Goal: Task Accomplishment & Management: Manage account settings

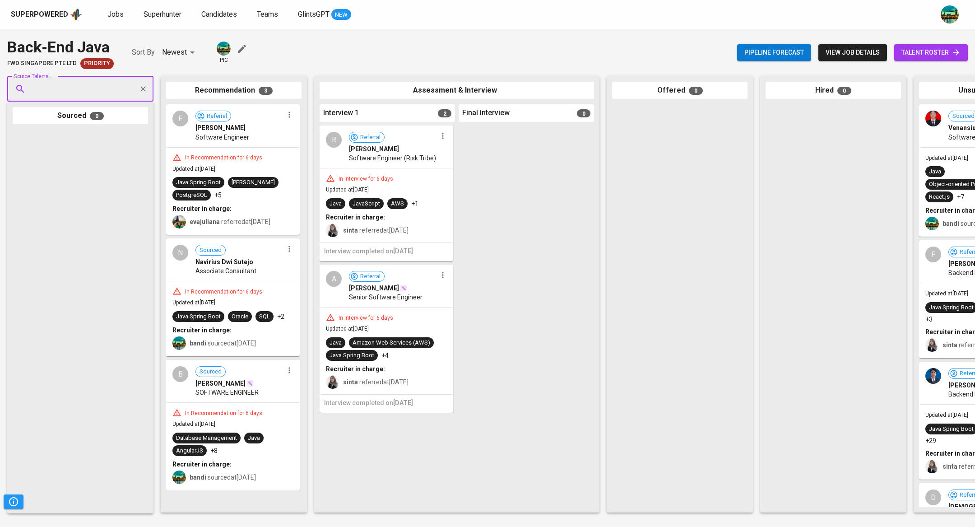
click at [100, 91] on input "Source Talents..." at bounding box center [76, 88] width 95 height 17
type input "[EMAIL_ADDRESS][DOMAIN_NAME]"
click at [106, 119] on span "Asisten Dosen Berpikir Komputational" at bounding box center [84, 123] width 94 height 9
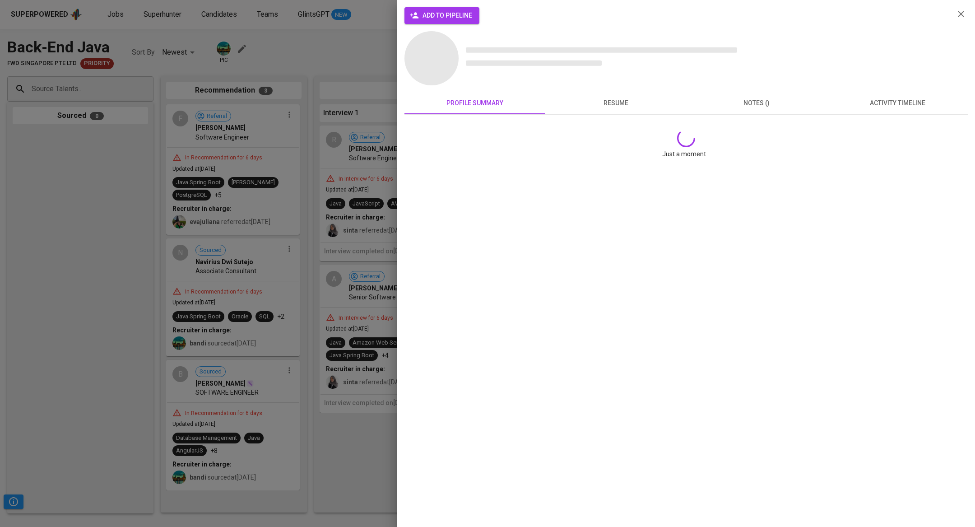
scroll to position [0, 0]
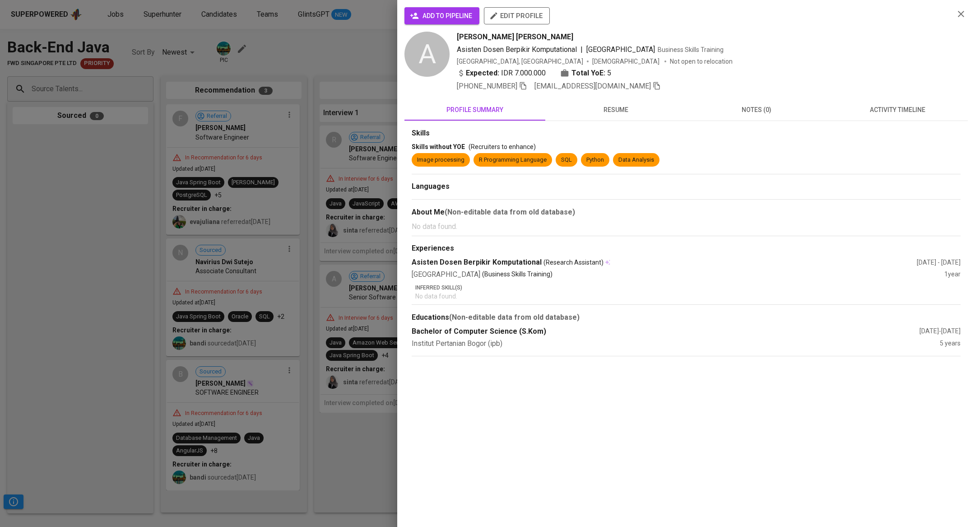
click at [869, 112] on span "activity timeline" at bounding box center [897, 109] width 130 height 11
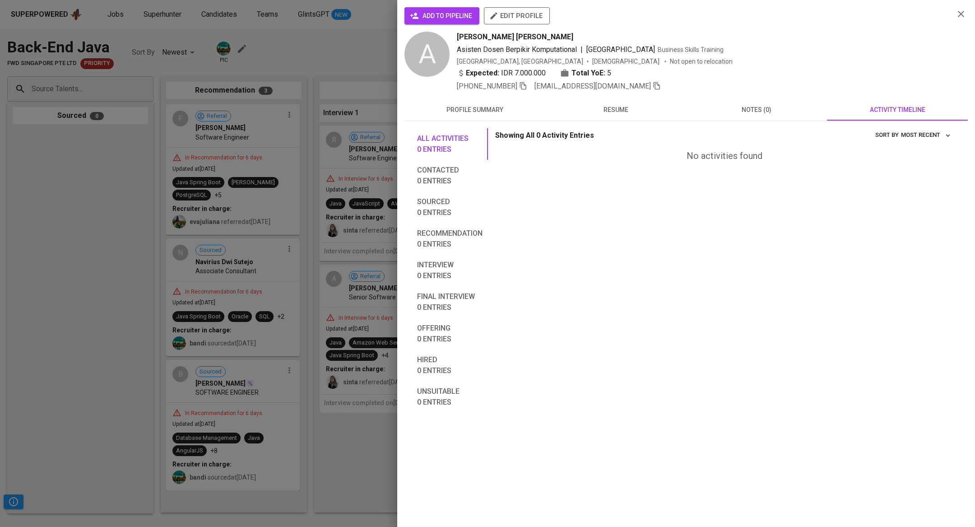
click at [763, 110] on span "notes (0)" at bounding box center [756, 109] width 130 height 11
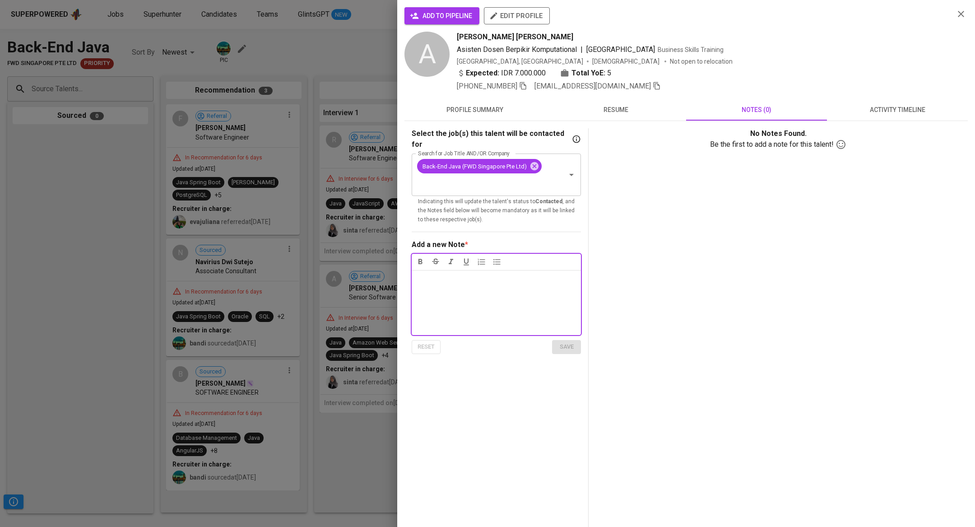
click at [609, 111] on span "resume" at bounding box center [616, 109] width 130 height 11
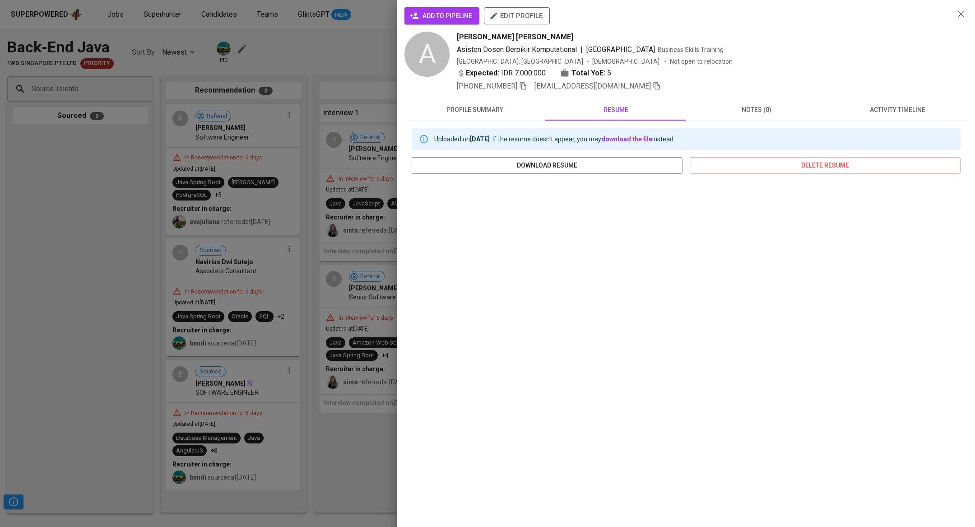
click at [869, 111] on span "activity timeline" at bounding box center [897, 109] width 130 height 11
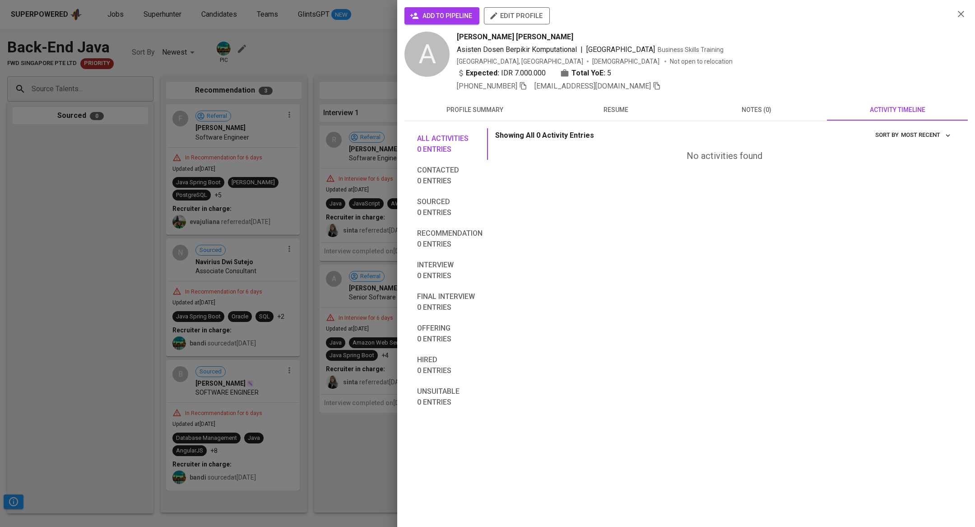
click at [734, 113] on span "notes (0)" at bounding box center [756, 109] width 130 height 11
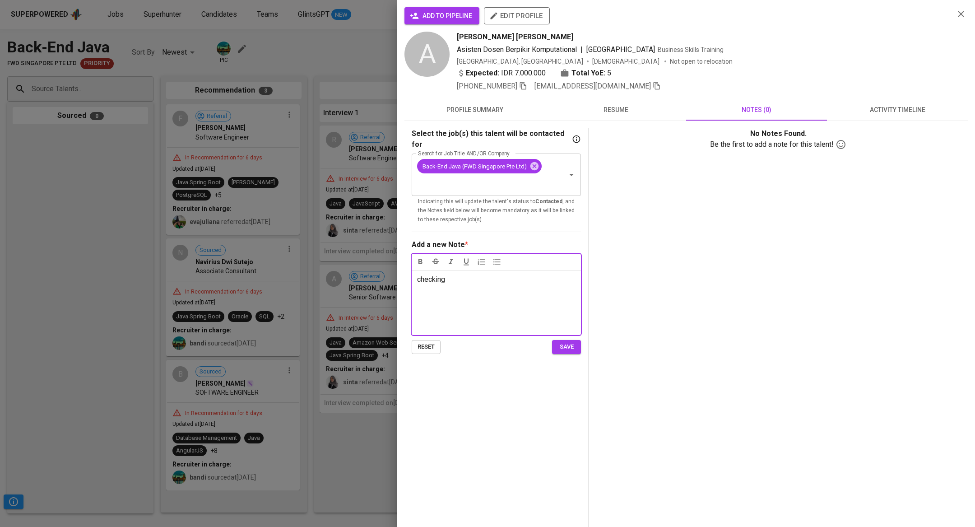
click at [578, 340] on button "save" at bounding box center [566, 347] width 29 height 14
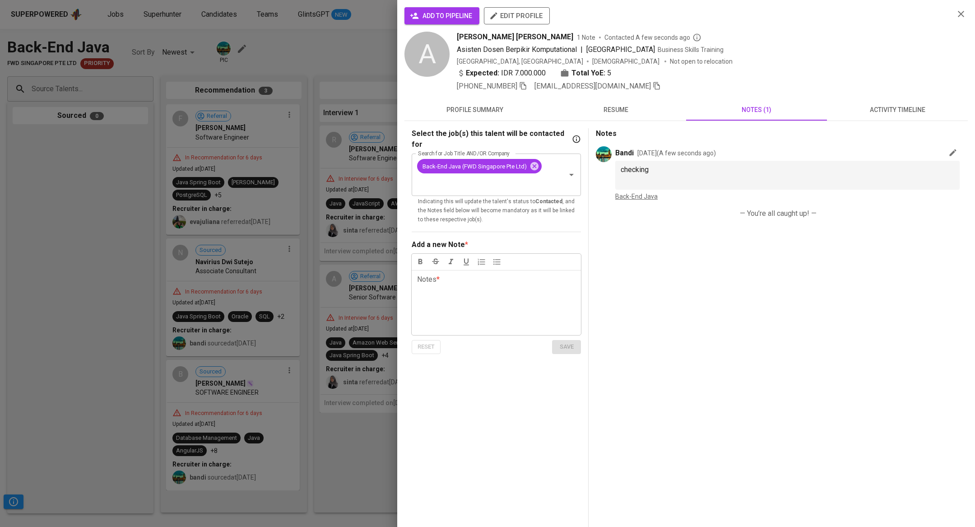
click at [11, 403] on div at bounding box center [487, 263] width 975 height 527
